Goal: Task Accomplishment & Management: Manage account settings

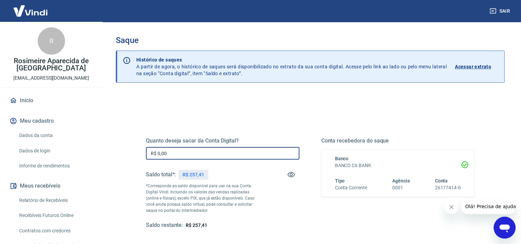
drag, startPoint x: 178, startPoint y: 151, endPoint x: 129, endPoint y: 156, distance: 49.5
click at [129, 156] on div "Quanto deseja sacar da Conta Digital? R$ 0,00 ​ Saldo total*: R$ 257,41 *Corres…" at bounding box center [310, 216] width 389 height 245
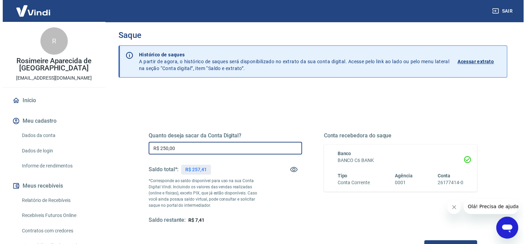
scroll to position [94, 0]
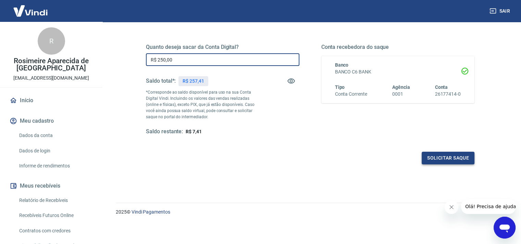
type input "R$ 250,00"
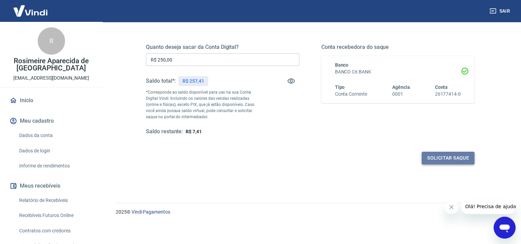
click at [440, 159] on button "Solicitar saque" at bounding box center [447, 158] width 53 height 13
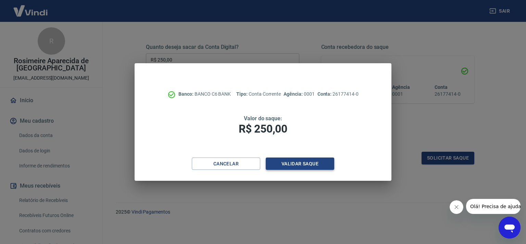
click at [290, 168] on button "Validar saque" at bounding box center [300, 164] width 68 height 13
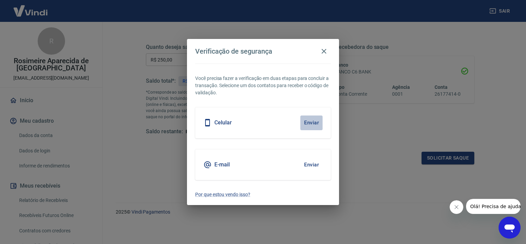
click at [307, 122] on button "Enviar" at bounding box center [311, 123] width 22 height 14
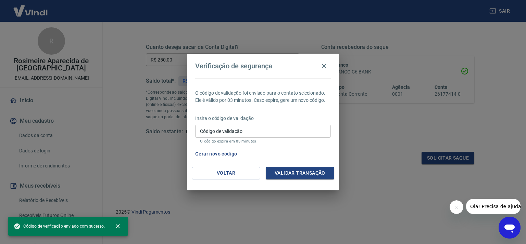
click at [240, 136] on input "Código de validação" at bounding box center [263, 131] width 136 height 13
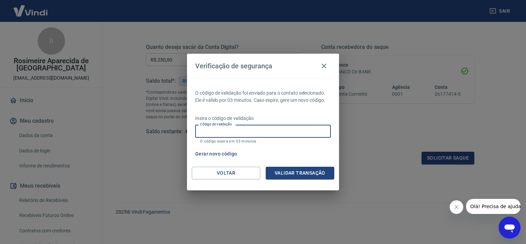
click at [251, 131] on input "Código de validação" at bounding box center [263, 131] width 136 height 13
type input "770965"
click at [268, 170] on button "Validar transação" at bounding box center [300, 173] width 68 height 13
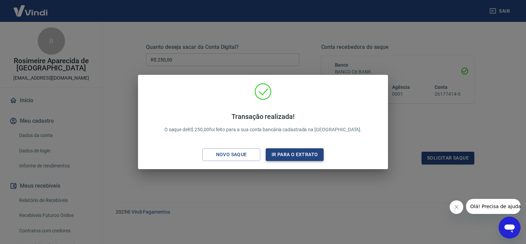
click at [299, 160] on button "Ir para o extrato" at bounding box center [295, 155] width 58 height 13
